Goal: Submit feedback/report problem

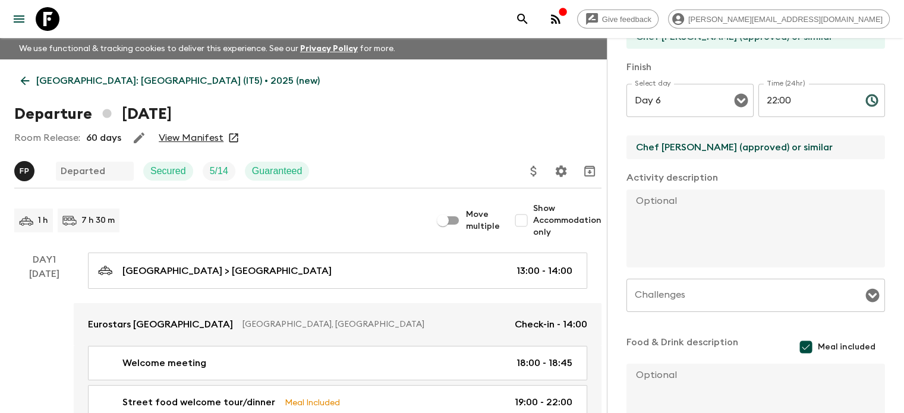
click at [55, 78] on p "[GEOGRAPHIC_DATA]: [GEOGRAPHIC_DATA] (IT5) • 2025 (new)" at bounding box center [178, 81] width 284 height 14
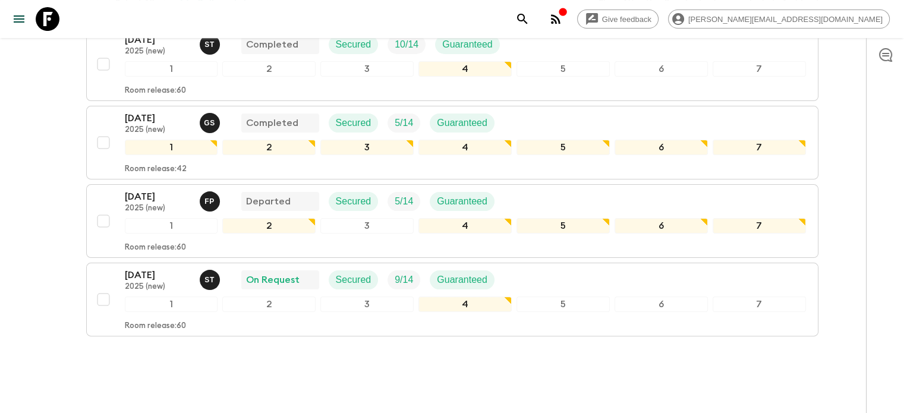
scroll to position [255, 0]
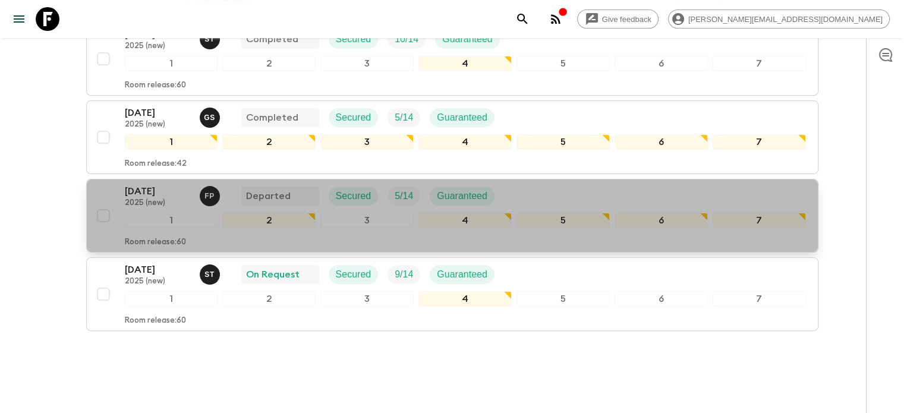
click at [186, 199] on p "2025 (new)" at bounding box center [157, 204] width 65 height 10
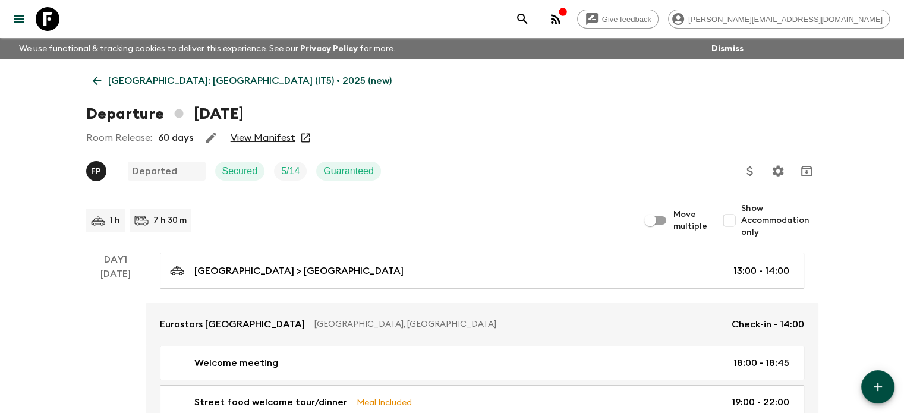
click at [276, 140] on link "View Manifest" at bounding box center [263, 138] width 65 height 12
click at [108, 78] on p "[GEOGRAPHIC_DATA]: [GEOGRAPHIC_DATA] (IT5) • 2025 (new)" at bounding box center [250, 81] width 284 height 14
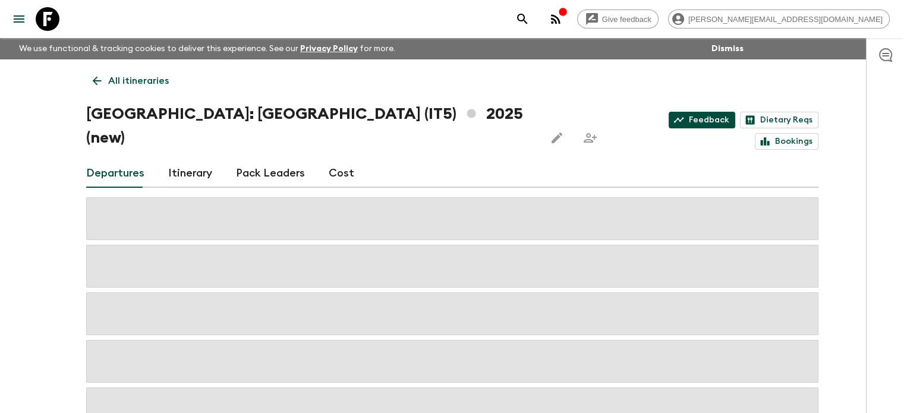
click at [669, 115] on link "Feedback" at bounding box center [702, 120] width 67 height 17
